Goal: Transaction & Acquisition: Subscribe to service/newsletter

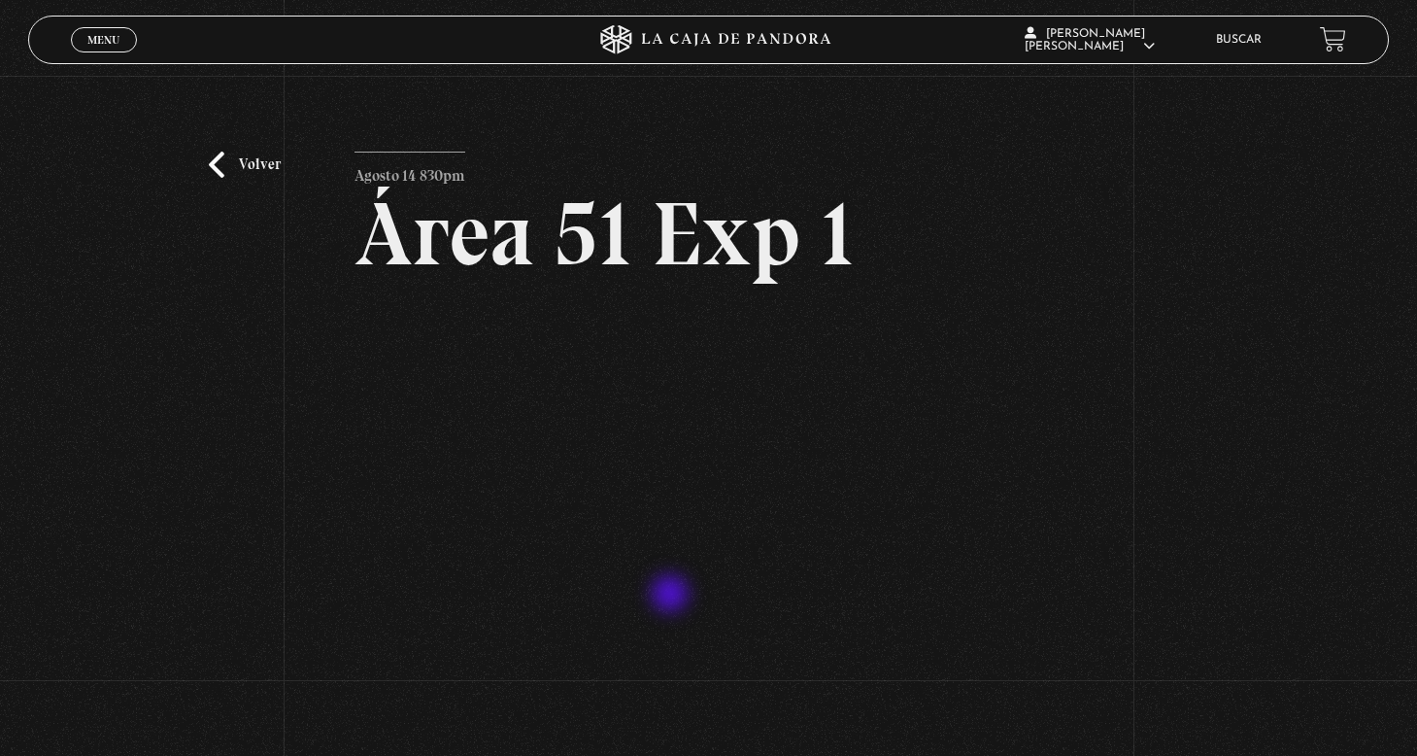
scroll to position [194, 0]
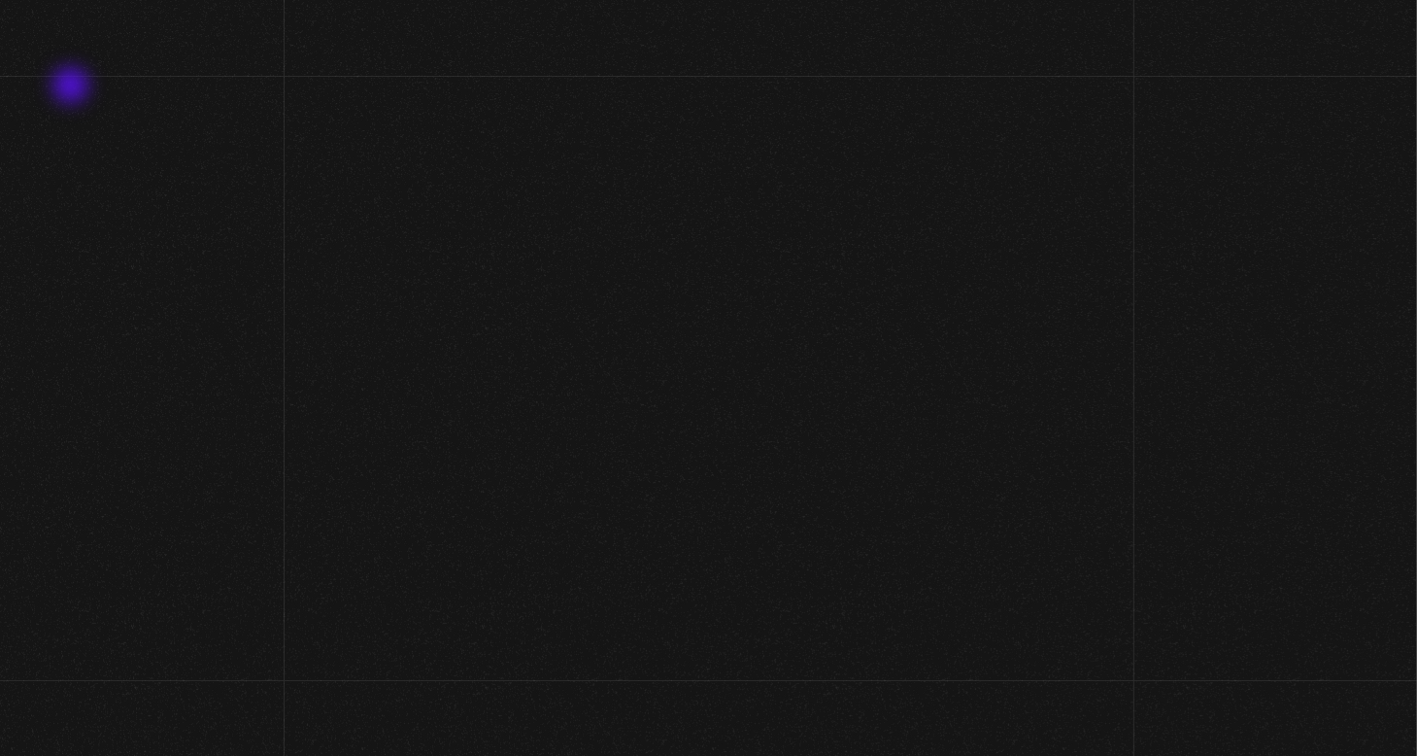
scroll to position [97, 0]
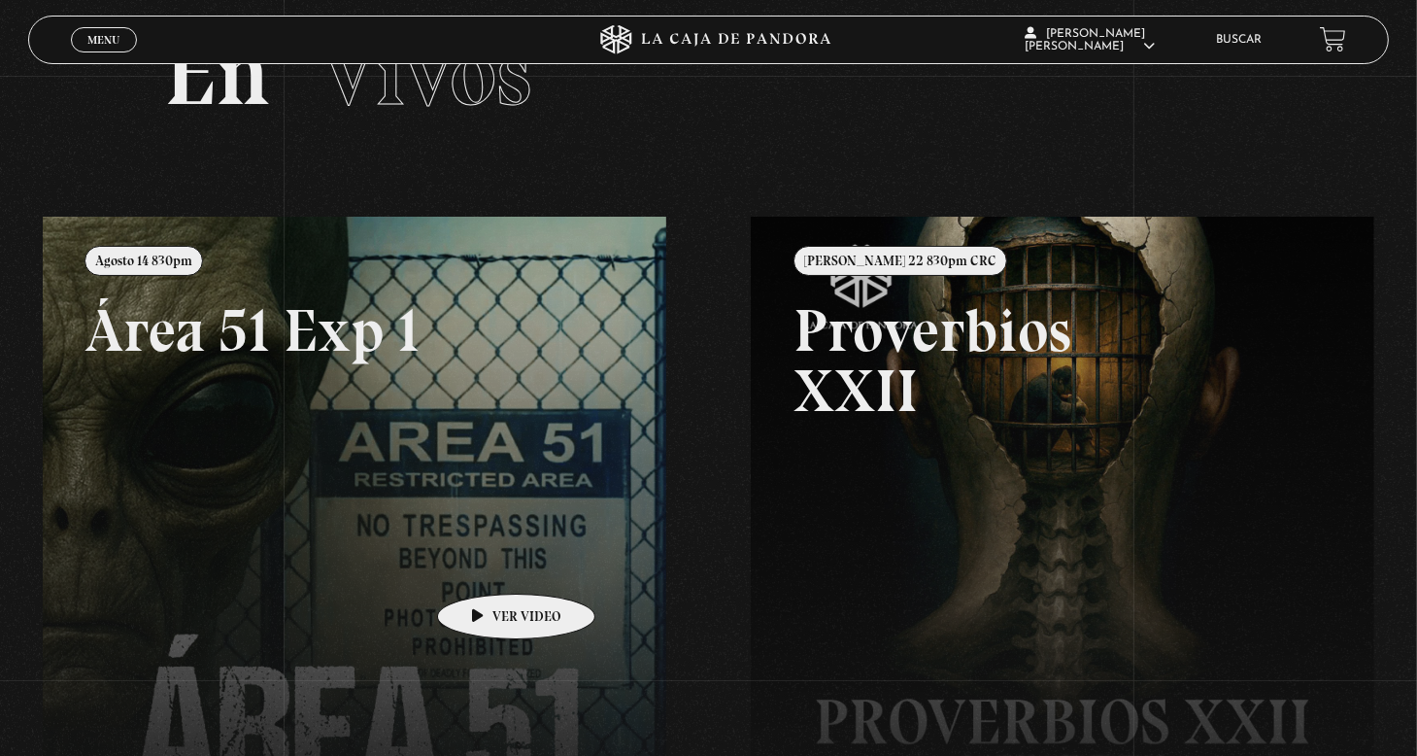
click at [486, 564] on link at bounding box center [751, 595] width 1417 height 756
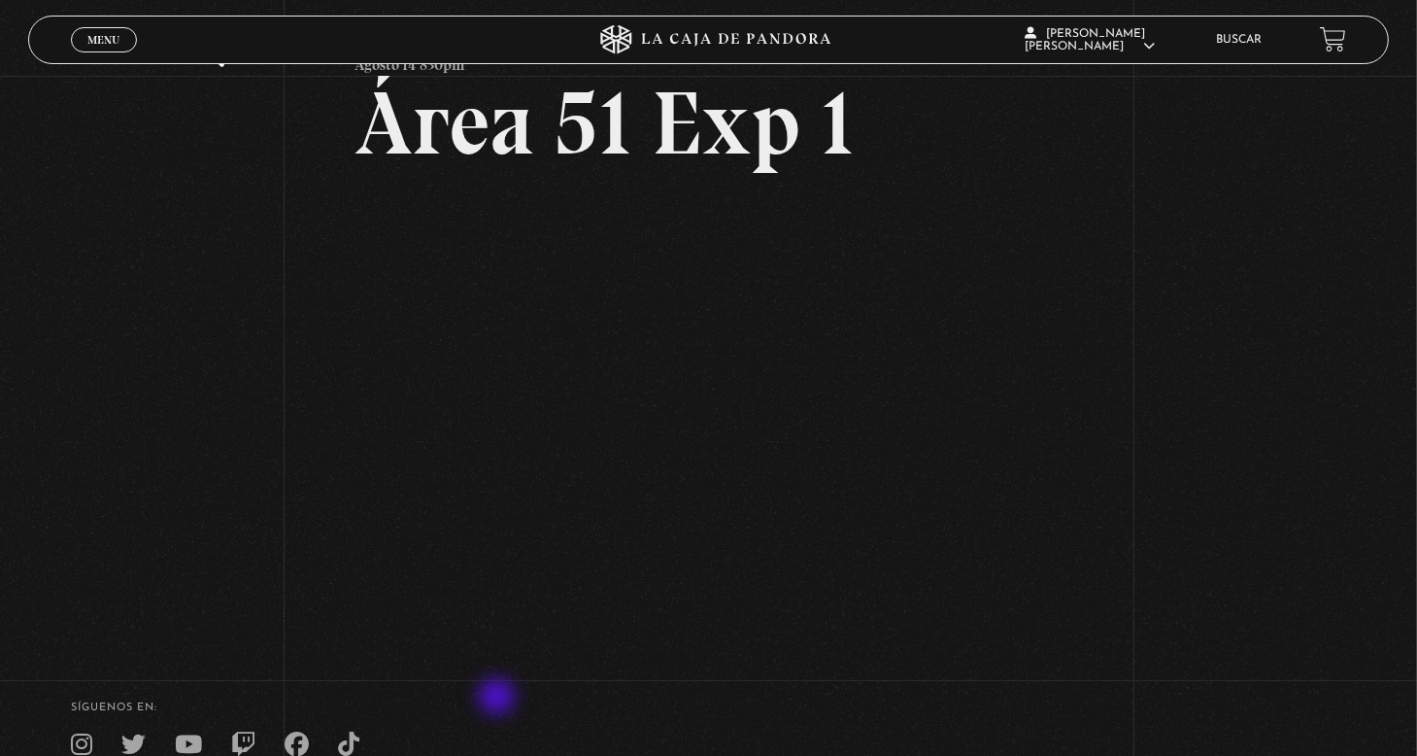
scroll to position [194, 0]
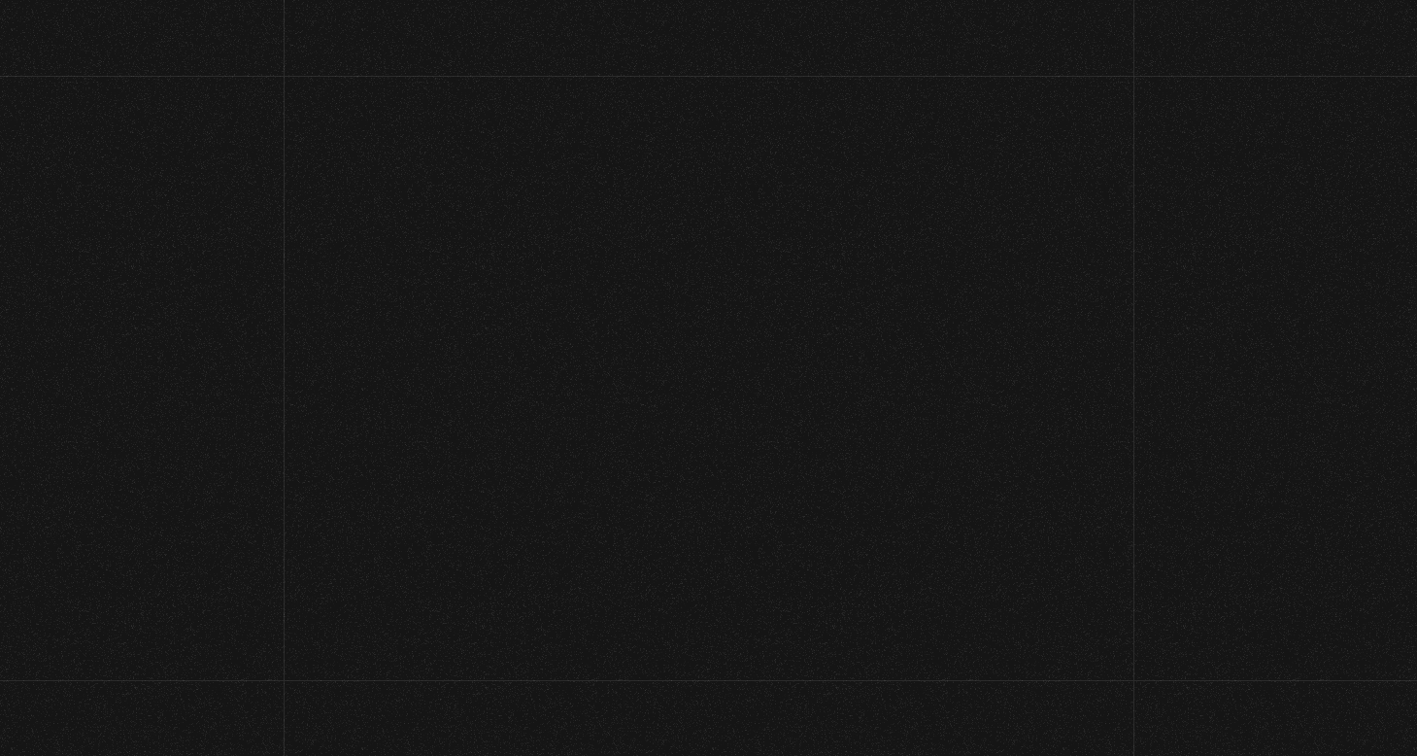
scroll to position [97, 0]
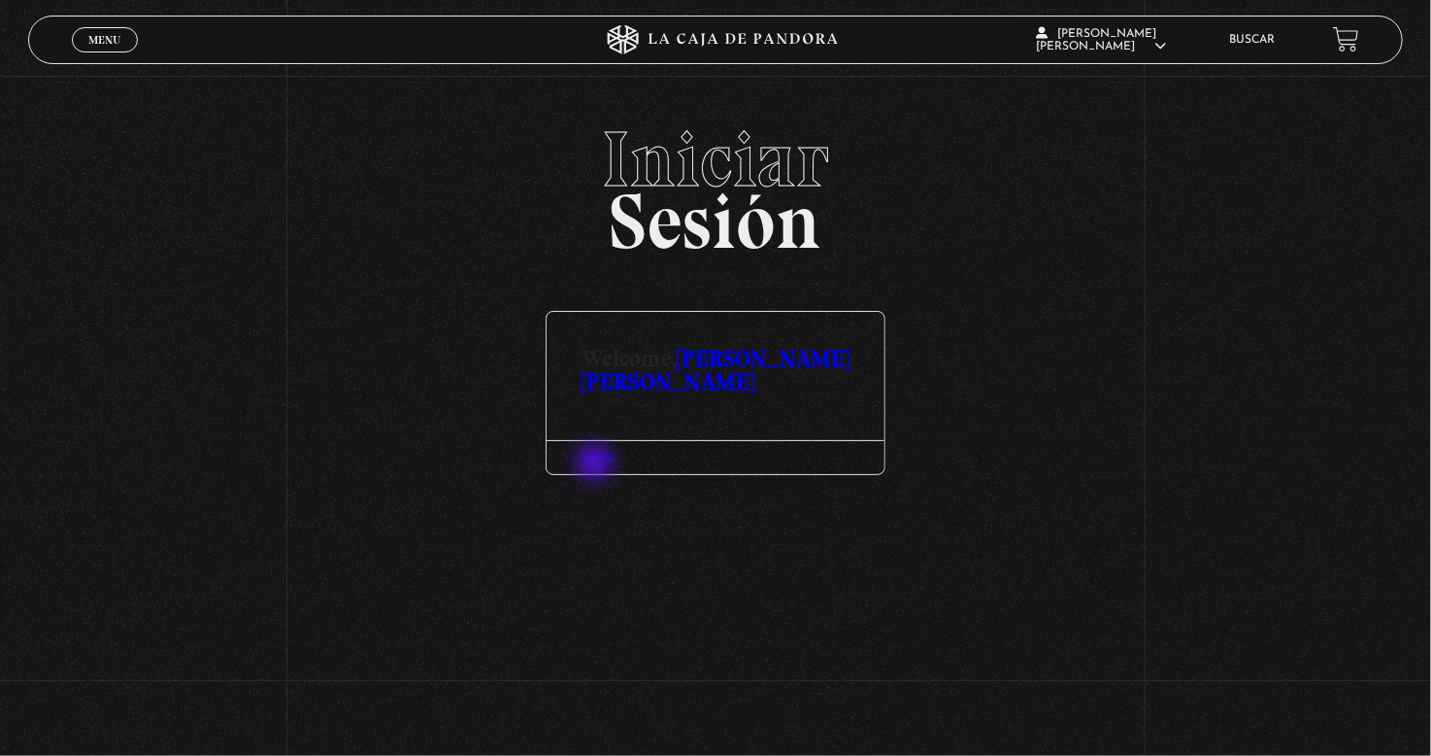
click at [597, 464] on div "Log Out" at bounding box center [716, 457] width 338 height 34
click at [731, 239] on h2 "Iniciar Sesión" at bounding box center [715, 182] width 1374 height 124
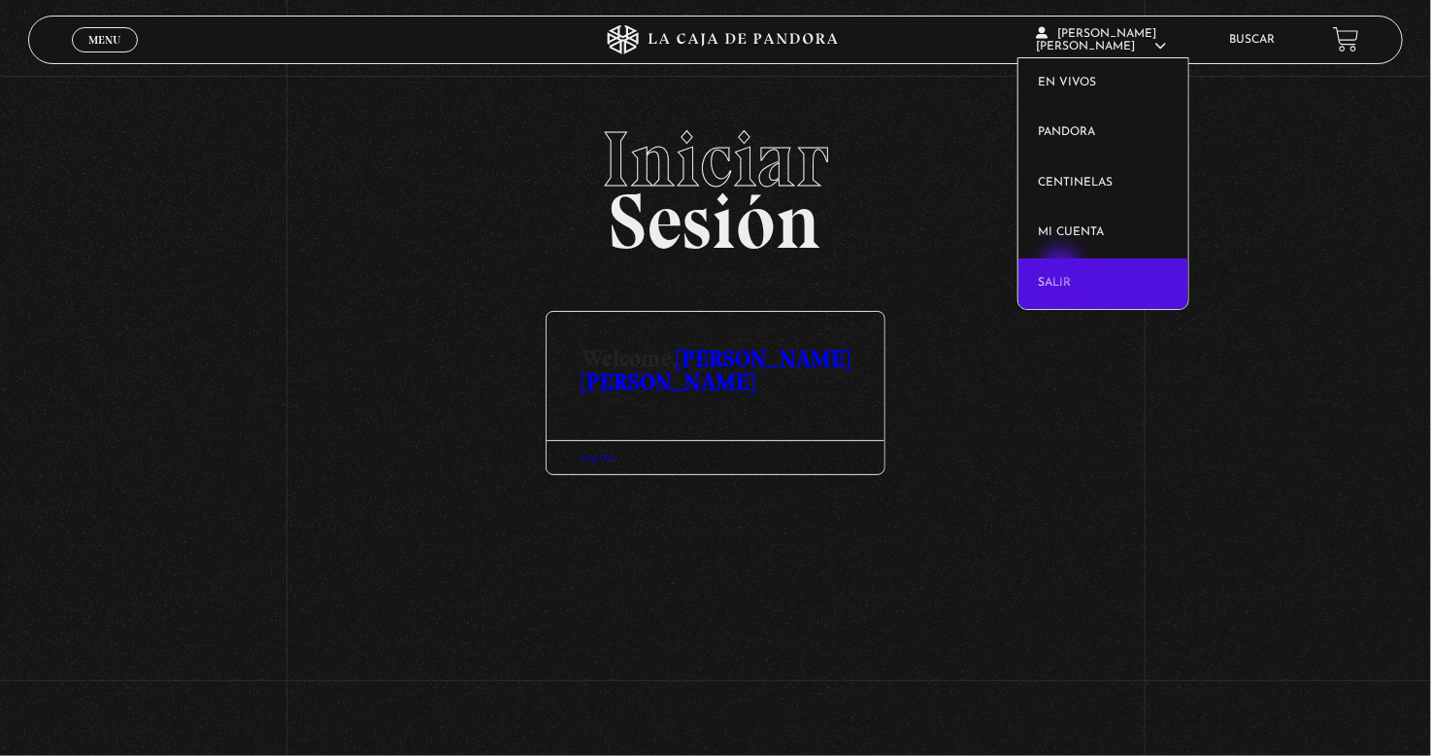
click at [1054, 277] on link "Salir" at bounding box center [1104, 283] width 170 height 50
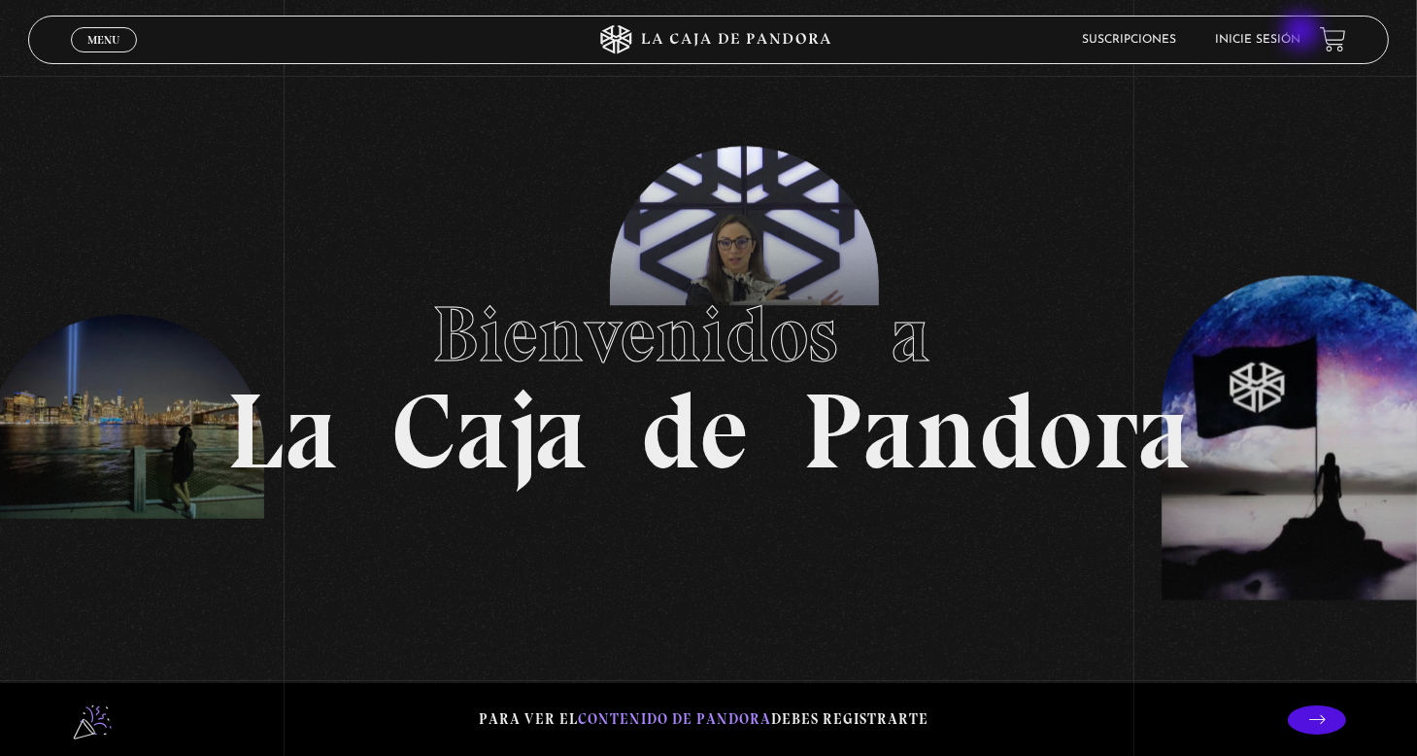
click at [1300, 33] on li "Inicie sesión" at bounding box center [1257, 39] width 85 height 30
click at [1277, 37] on link "Inicie sesión" at bounding box center [1257, 40] width 85 height 12
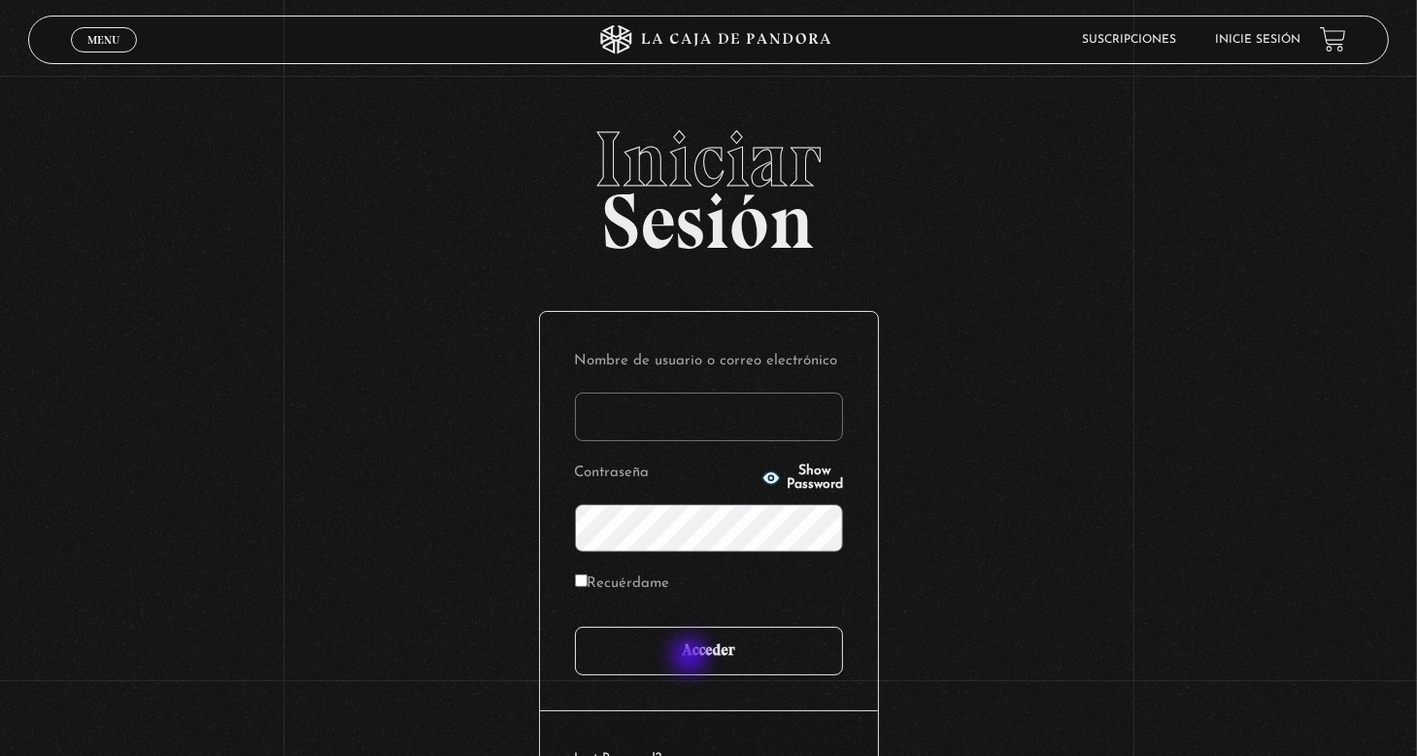
type input "[PERSON_NAME]"
click at [691, 657] on input "Acceder" at bounding box center [709, 650] width 268 height 49
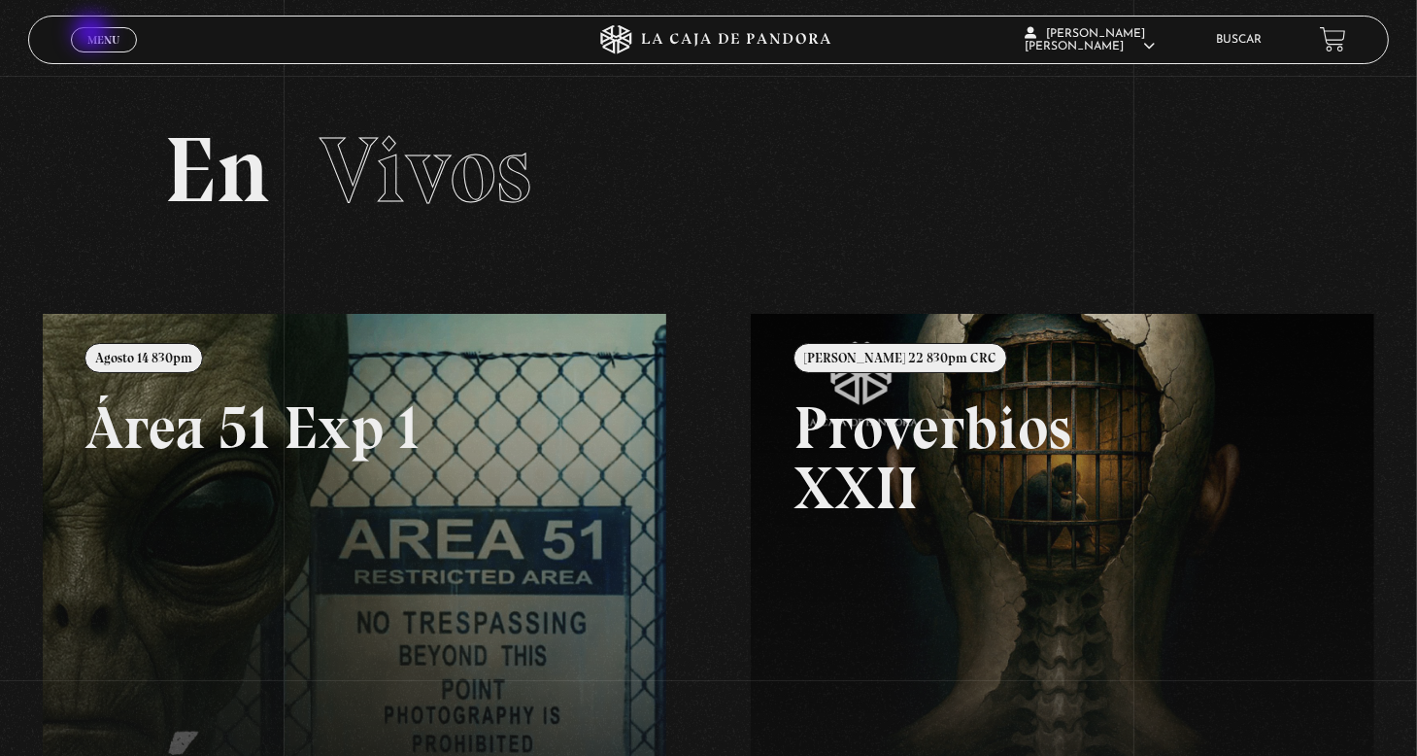
click at [93, 34] on span "Menu" at bounding box center [103, 40] width 32 height 12
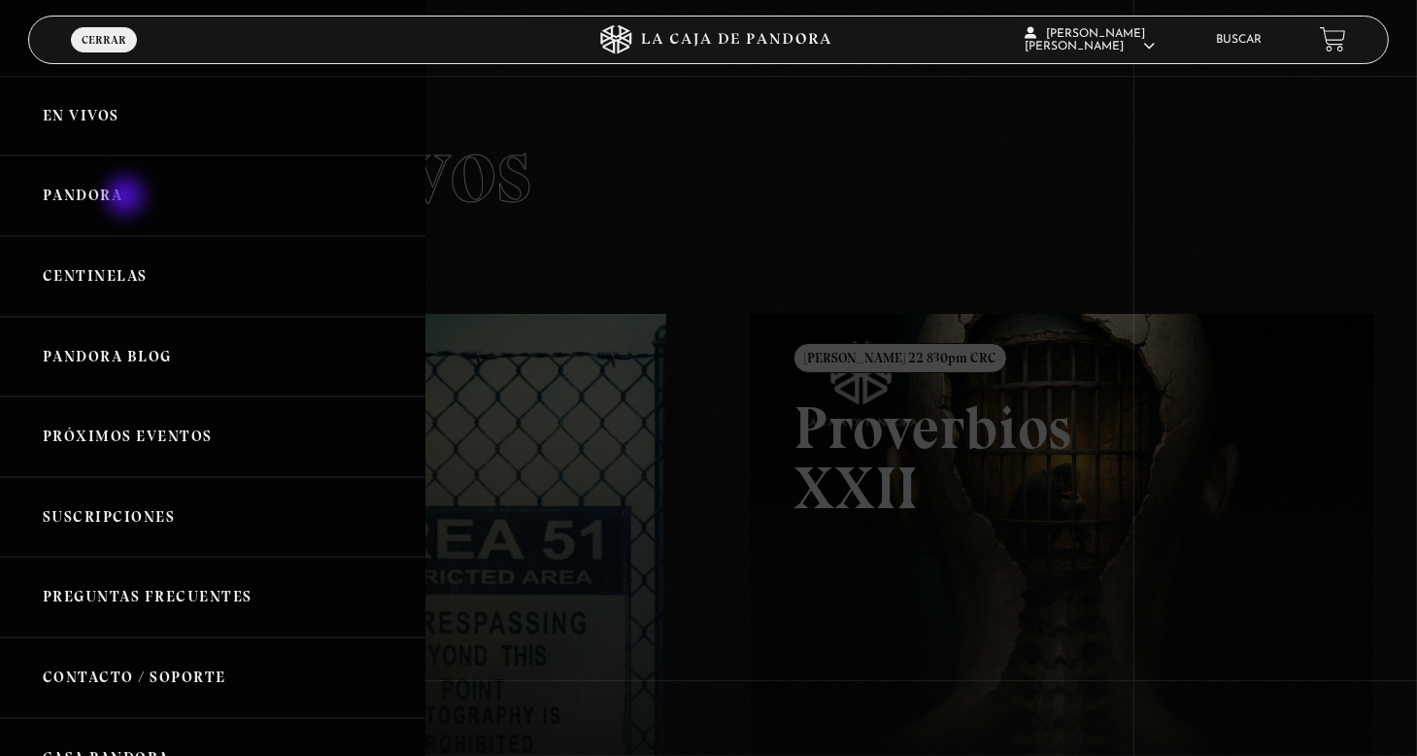
click at [127, 198] on link "Pandora" at bounding box center [212, 195] width 425 height 81
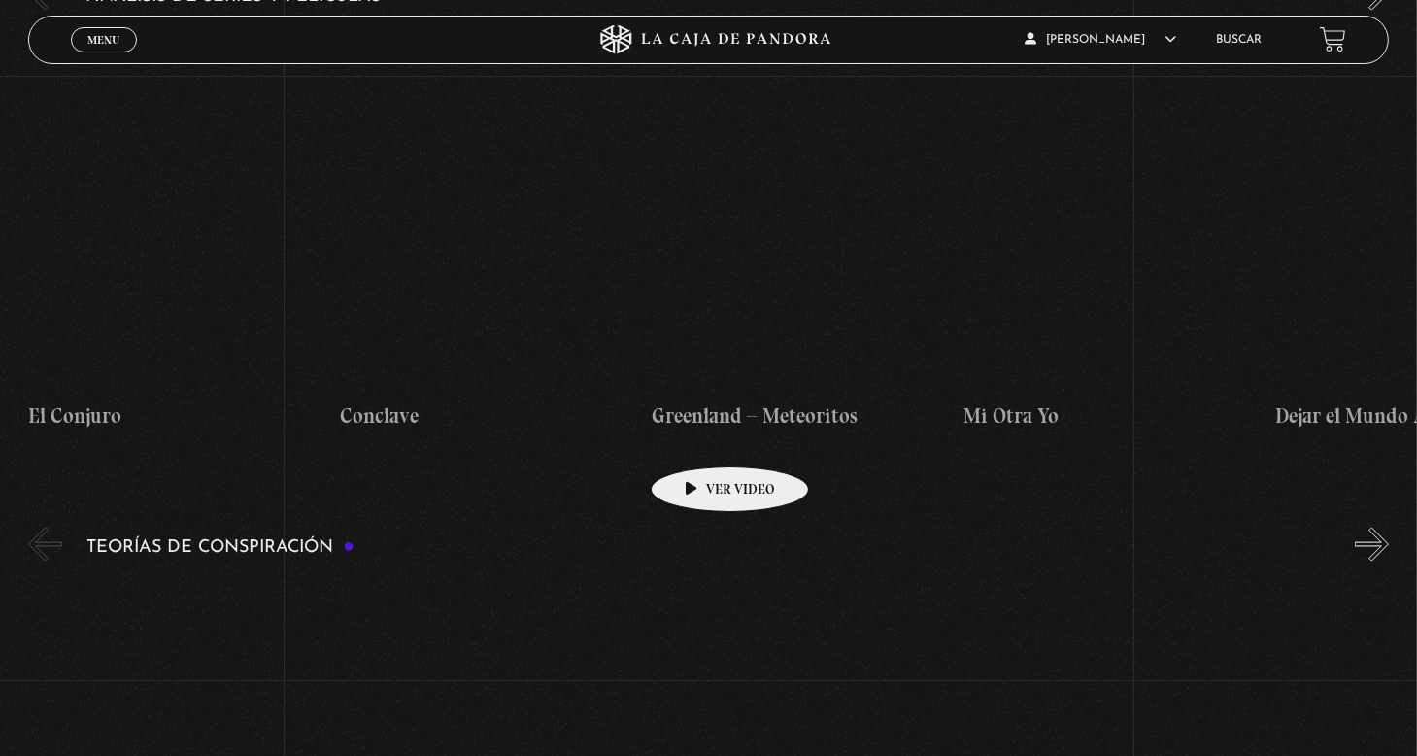
scroll to position [2816, 0]
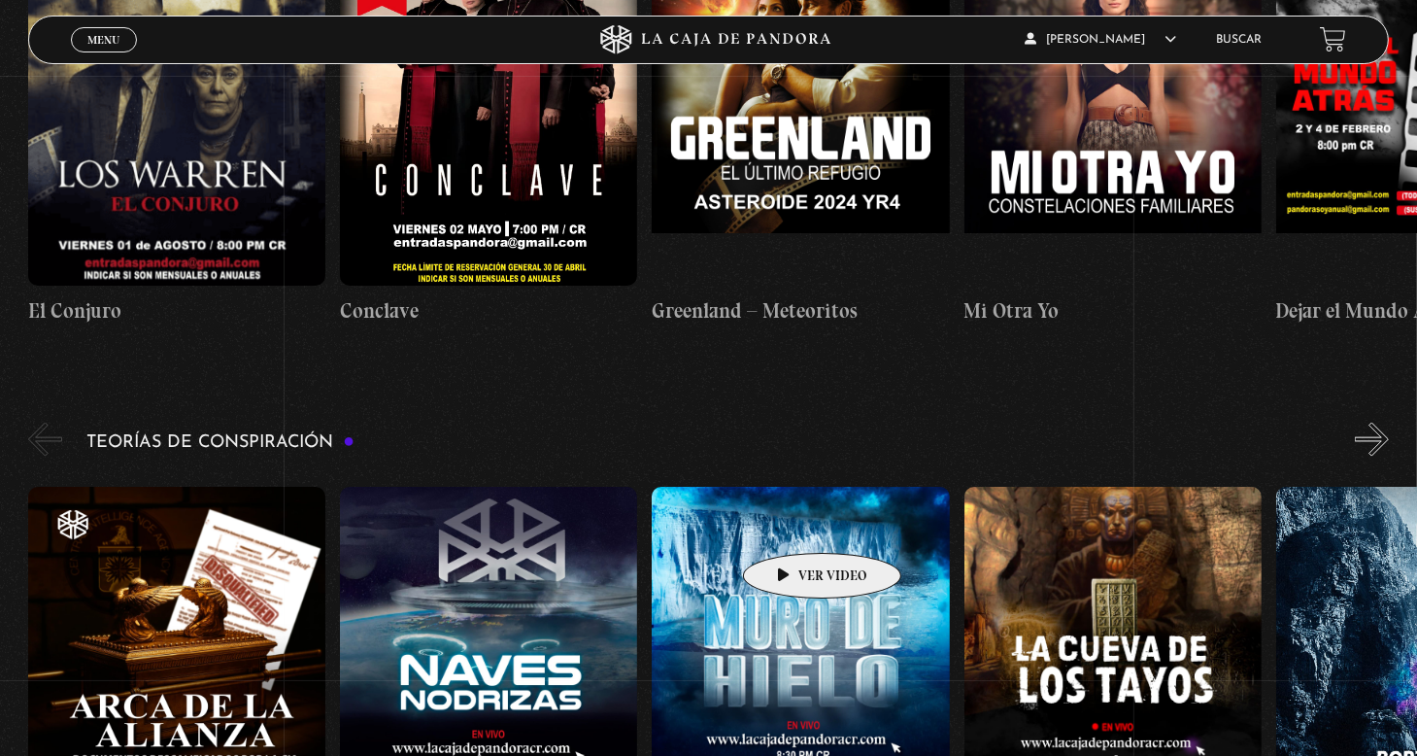
click at [791, 523] on figure at bounding box center [800, 662] width 297 height 350
